Goal: Learn about a topic

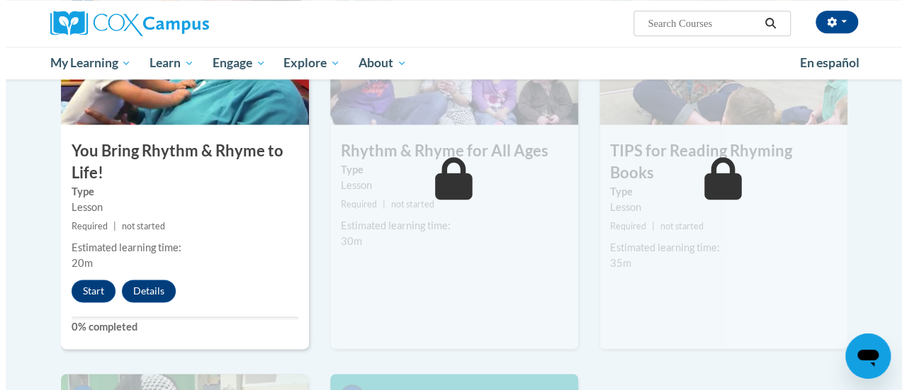
scroll to position [779, 0]
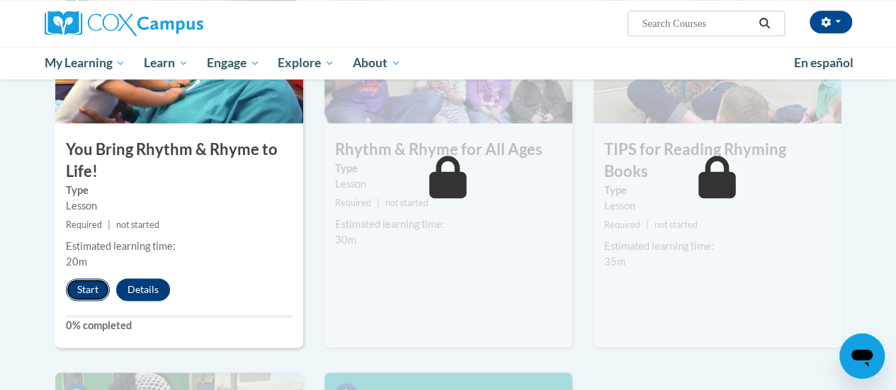
click at [84, 292] on button "Start" at bounding box center [88, 289] width 44 height 23
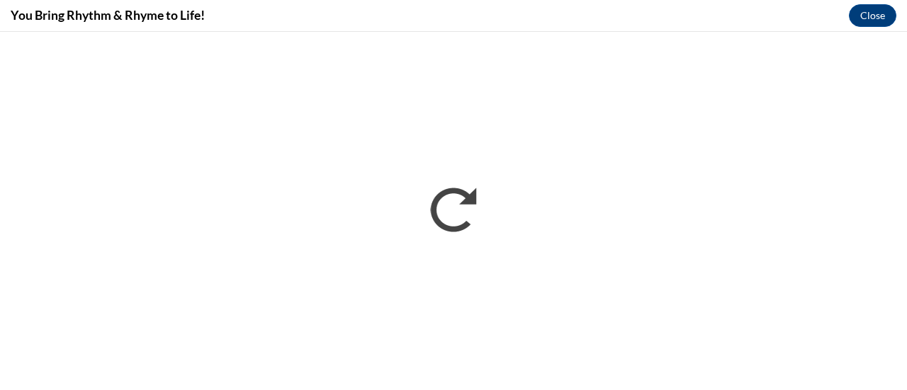
scroll to position [0, 0]
